Goal: Task Accomplishment & Management: Use online tool/utility

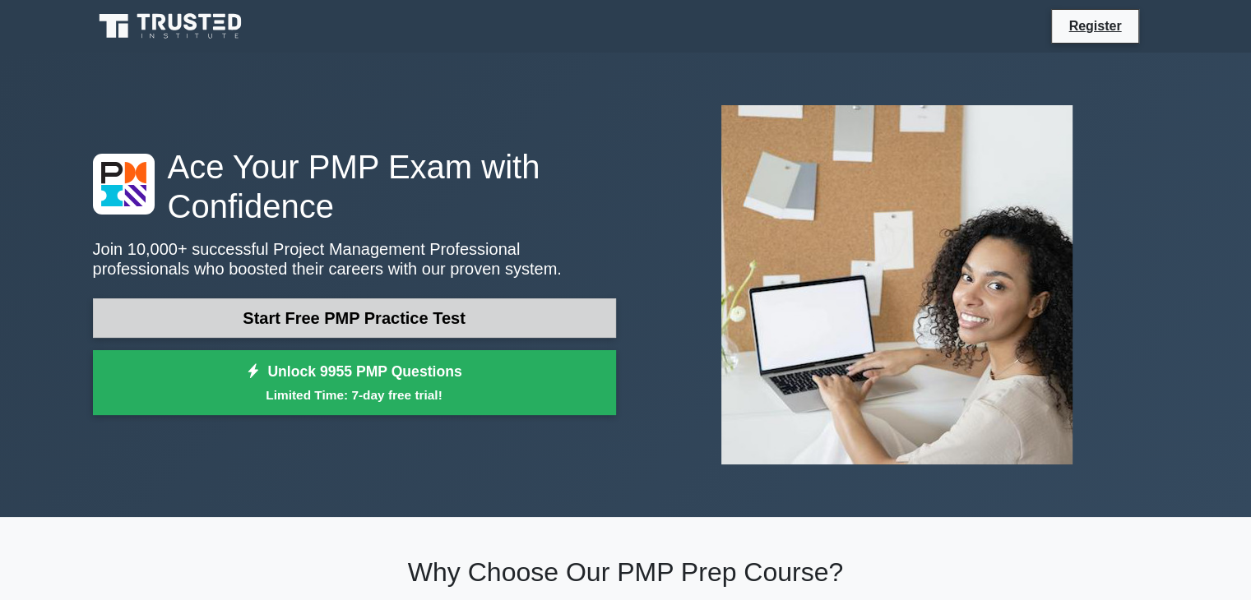
click at [454, 320] on link "Start Free PMP Practice Test" at bounding box center [354, 318] width 523 height 39
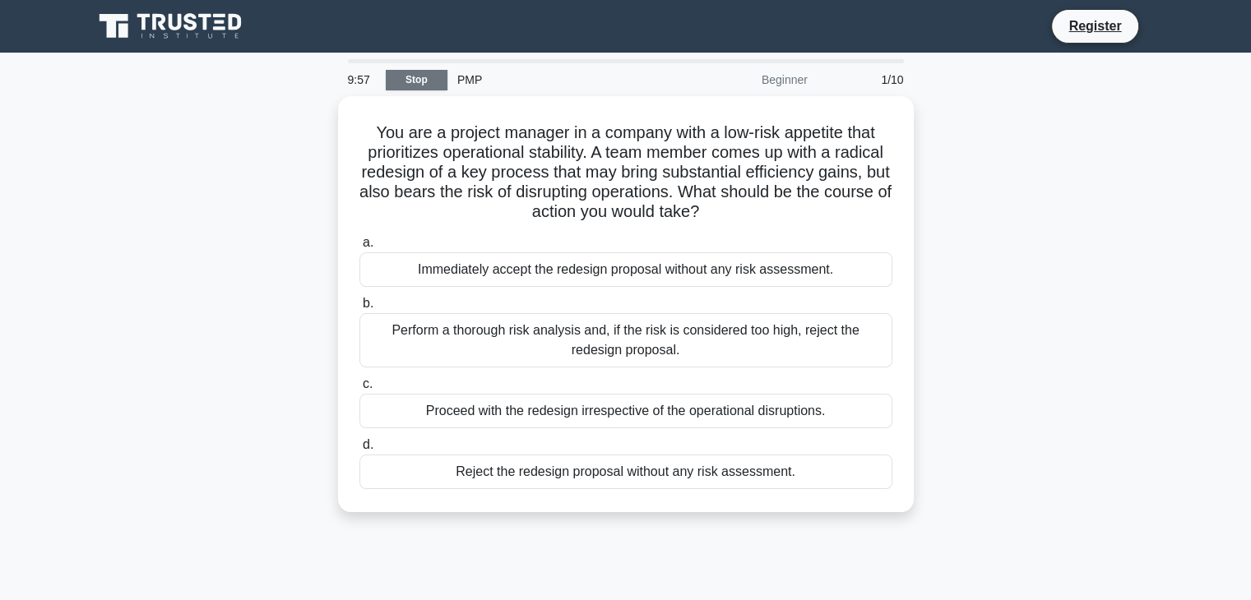
click at [428, 82] on link "Stop" at bounding box center [417, 80] width 62 height 21
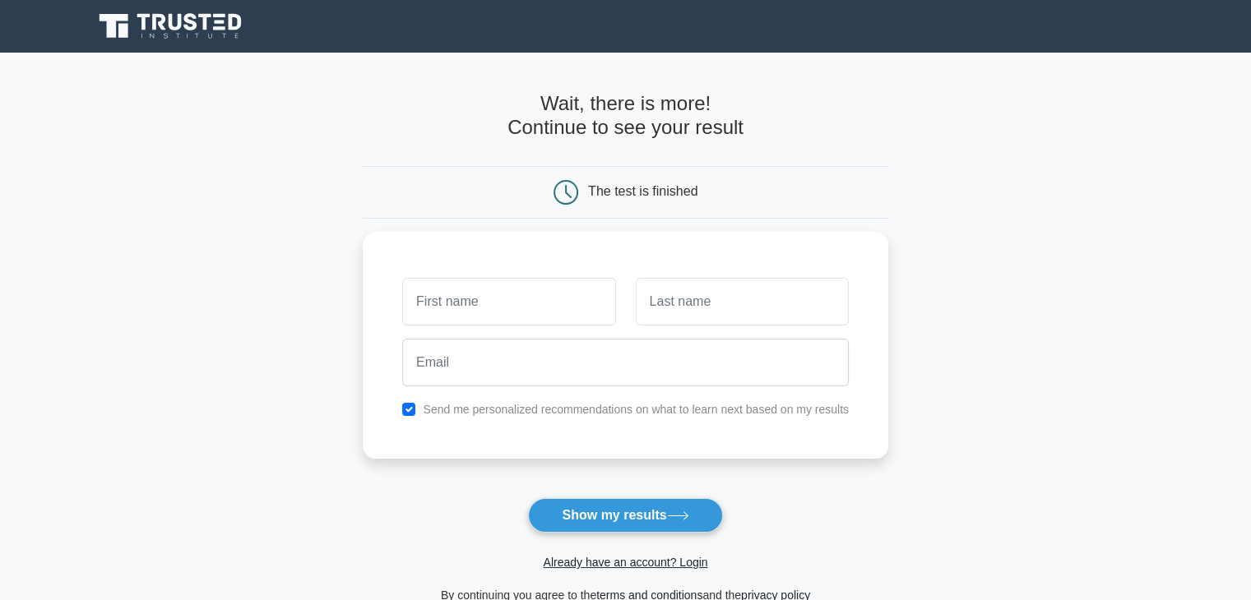
scroll to position [164, 0]
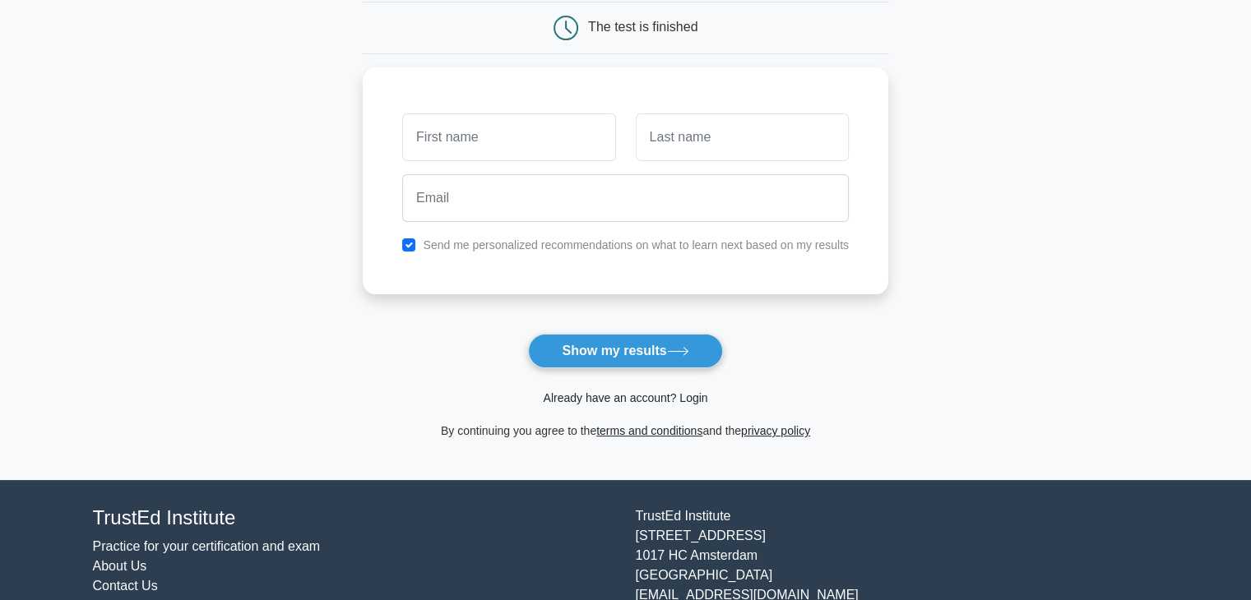
click at [628, 401] on link "Already have an account? Login" at bounding box center [625, 397] width 164 height 13
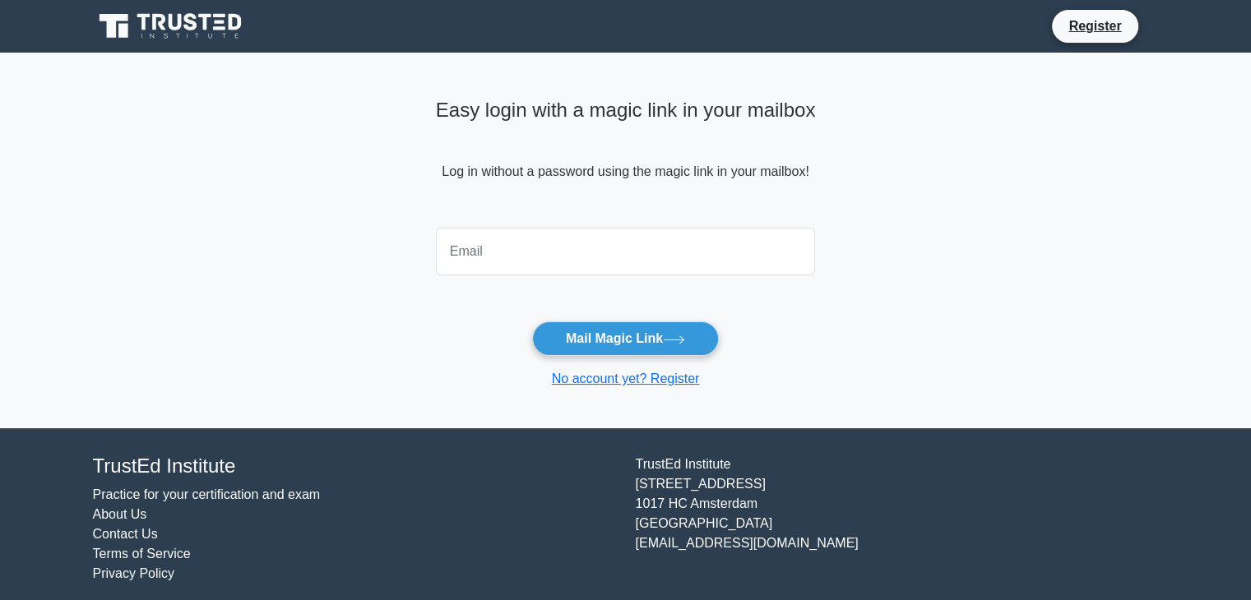
click at [503, 254] on input "email" at bounding box center [626, 252] width 380 height 48
type input "ra-ro@libero.it"
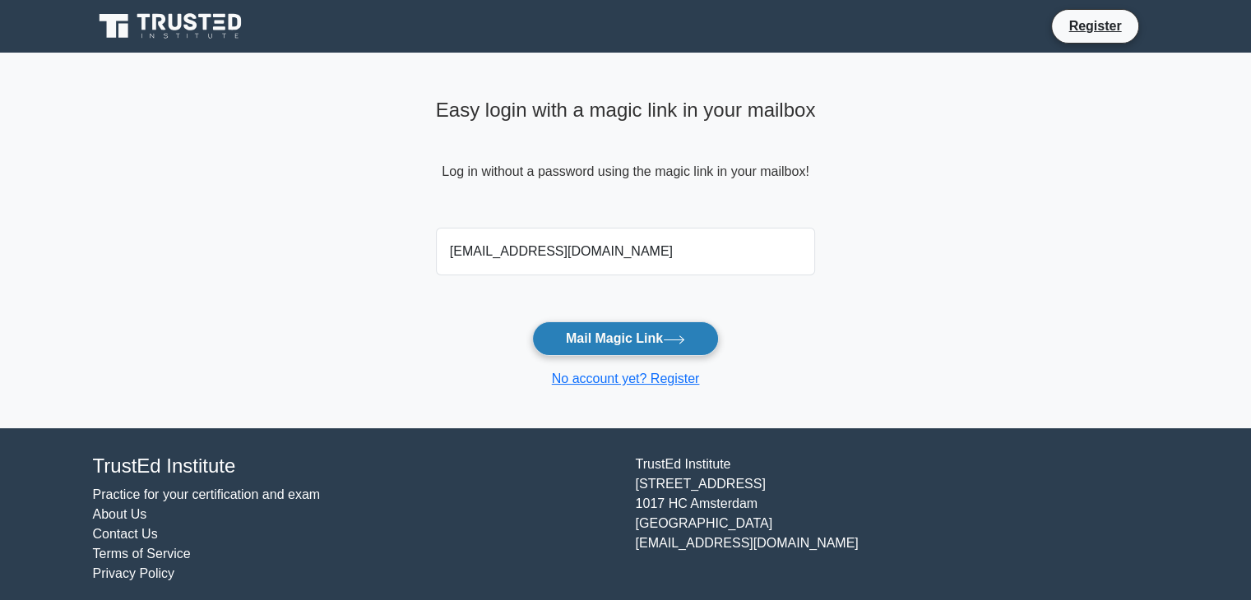
click at [563, 339] on button "Mail Magic Link" at bounding box center [625, 339] width 187 height 35
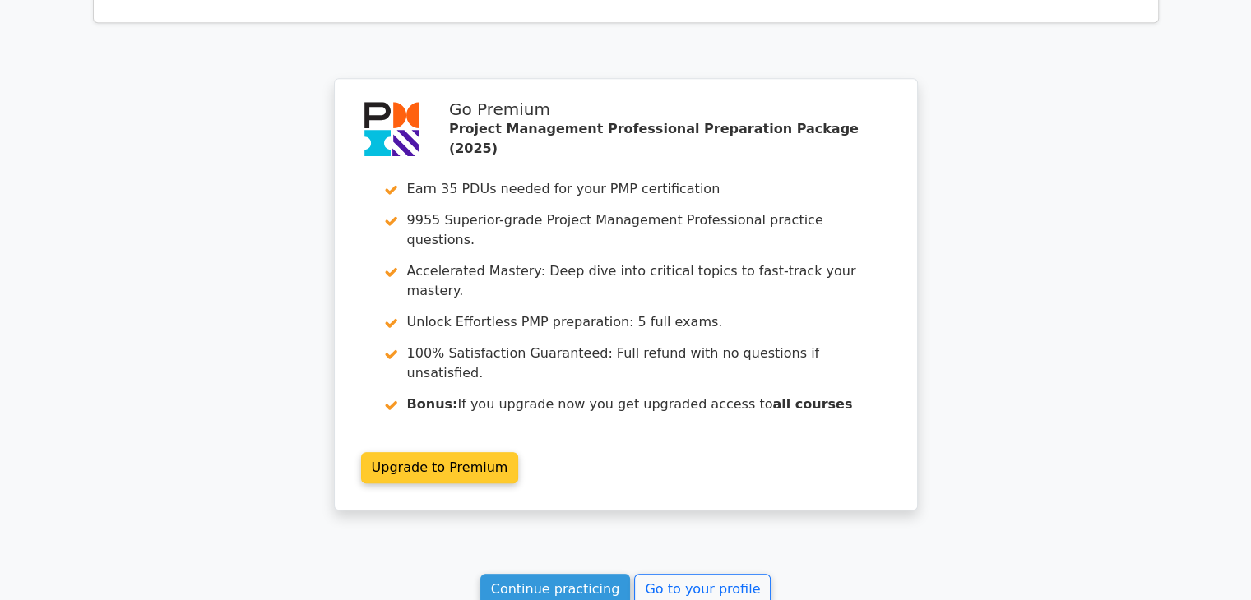
scroll to position [1419, 0]
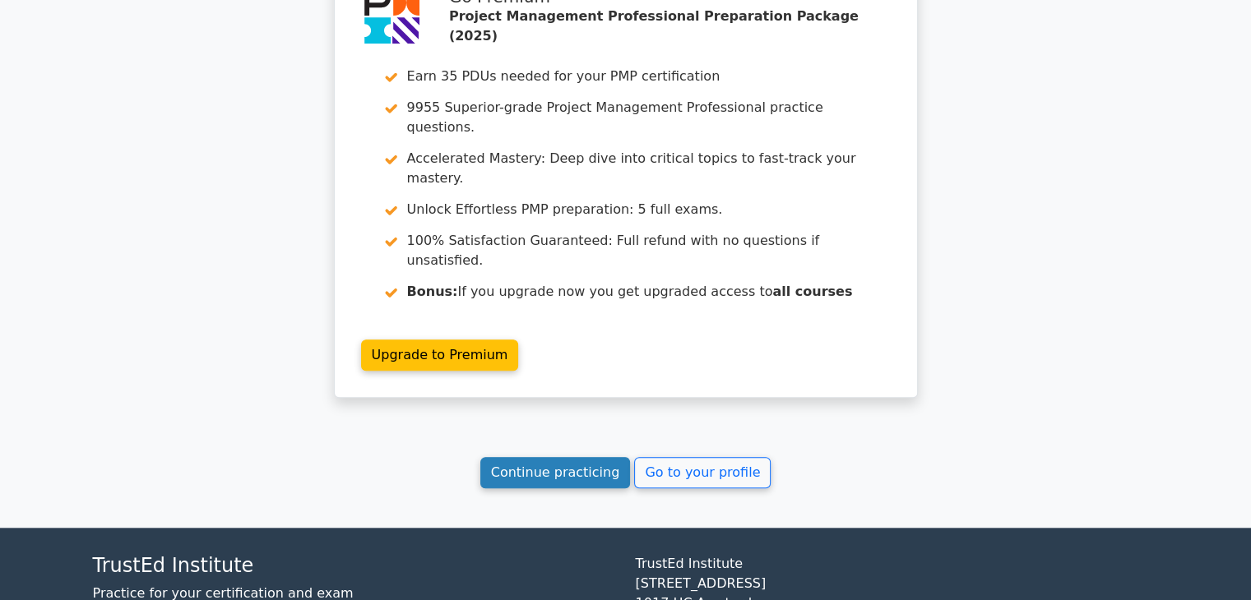
click at [525, 457] on link "Continue practicing" at bounding box center [555, 472] width 151 height 31
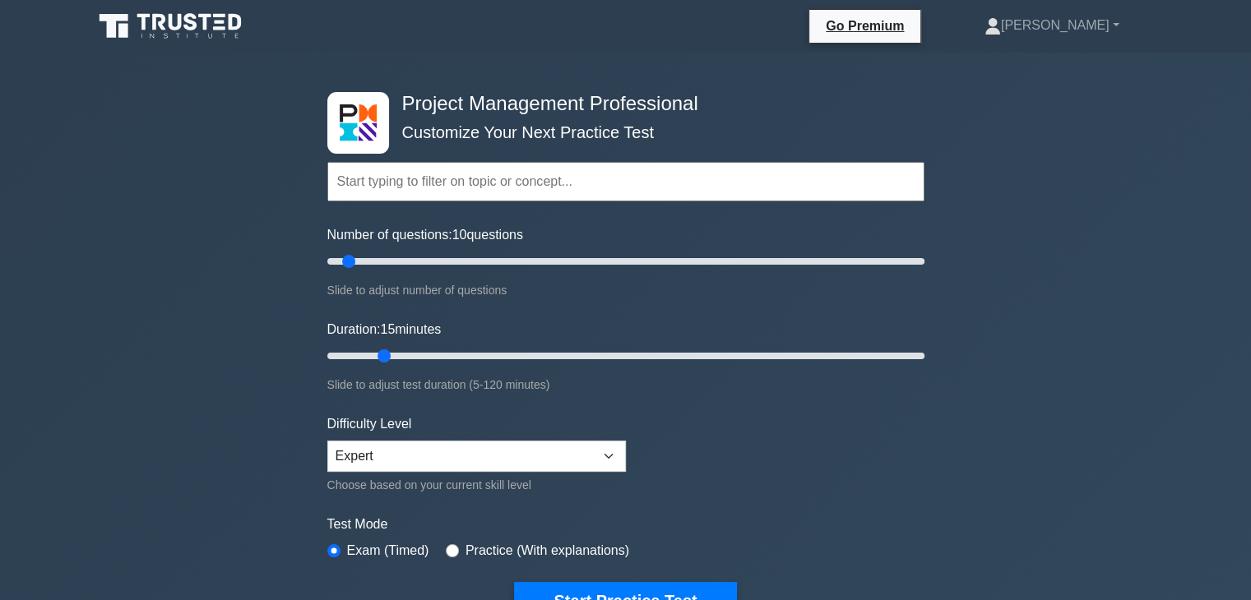
drag, startPoint x: 359, startPoint y: 351, endPoint x: 372, endPoint y: 354, distance: 13.4
type input "15"
click at [372, 354] on input "Duration: 15 minutes" at bounding box center [625, 356] width 597 height 20
click at [255, 353] on div "Project Management Professional Customize Your Next Practice Test Topics Scope …" at bounding box center [625, 554] width 1251 height 1003
